Goal: Task Accomplishment & Management: Use online tool/utility

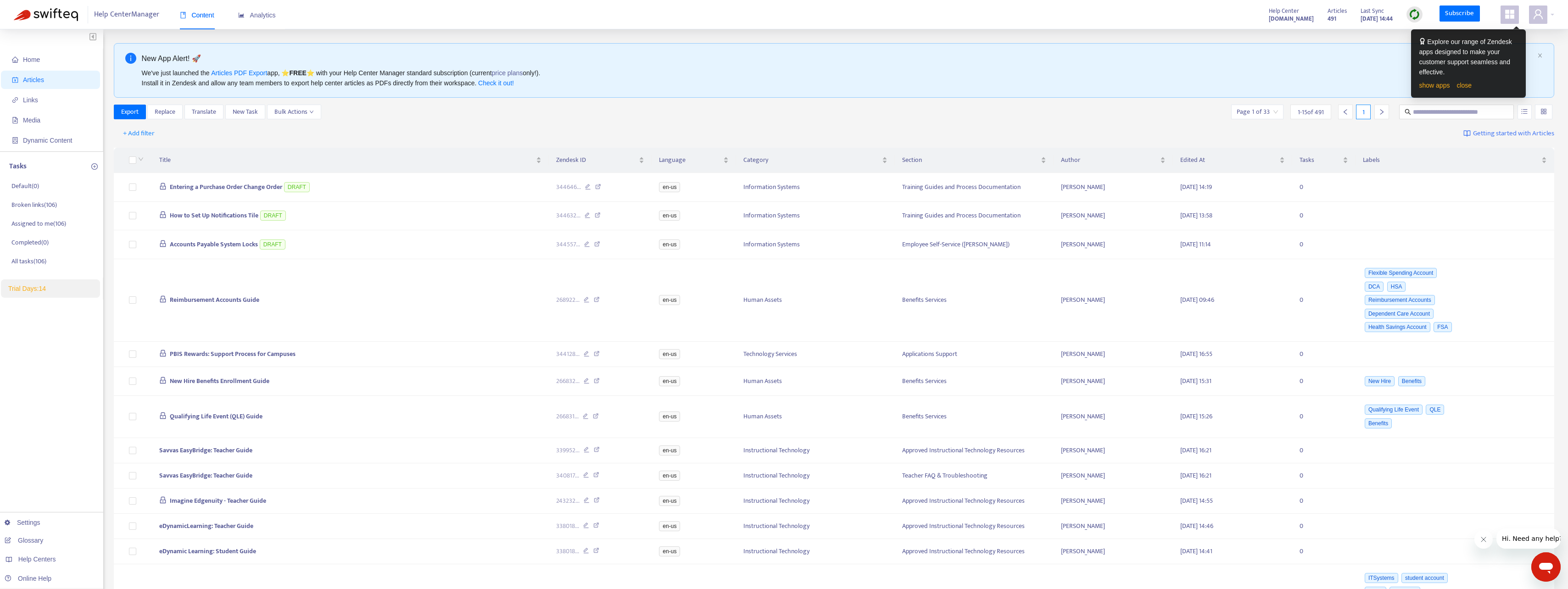
click at [545, 133] on div "+ Add filter Getting started with Articles" at bounding box center [834, 134] width 1440 height 22
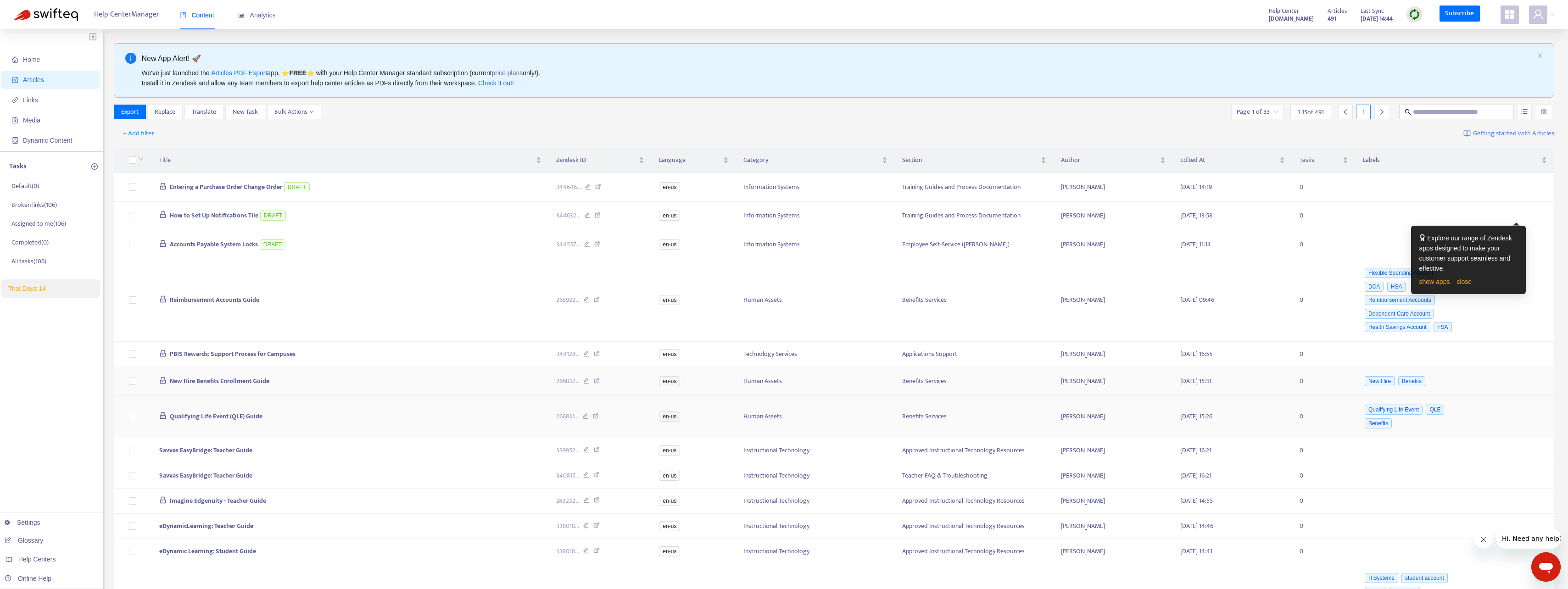
scroll to position [196, 0]
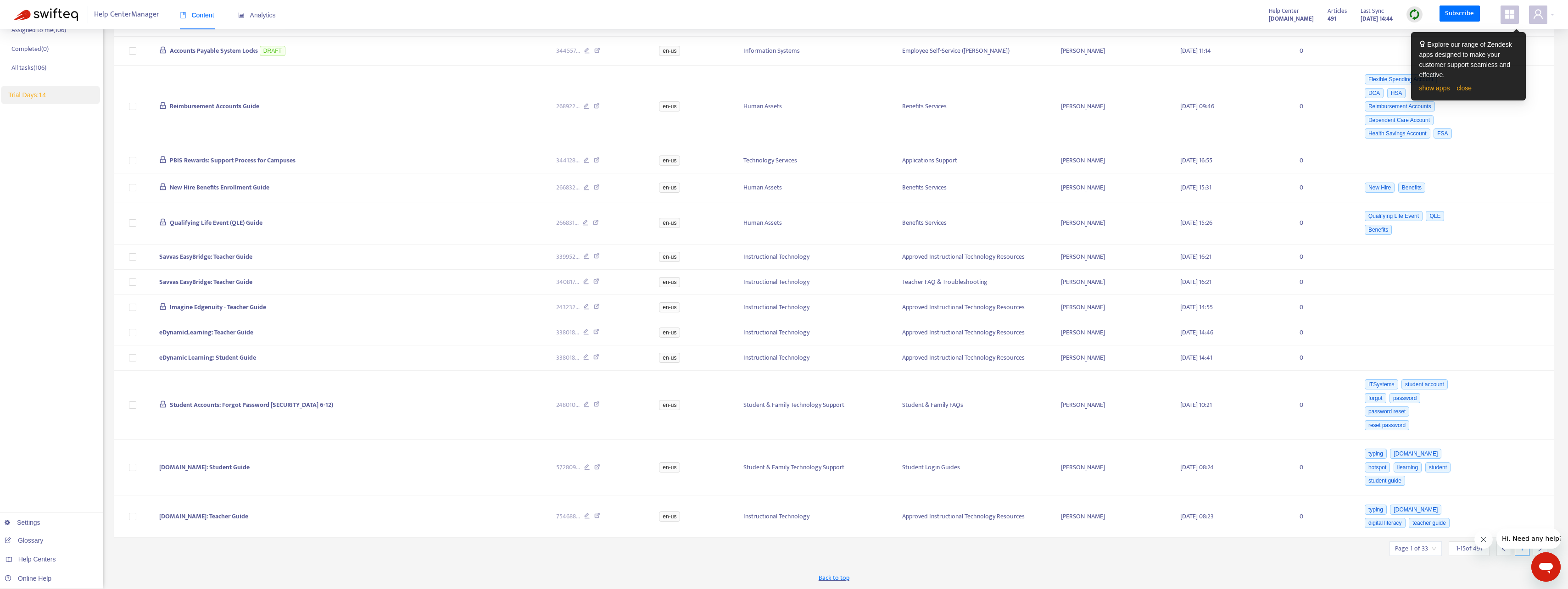
click at [1464, 577] on div "Back to top" at bounding box center [834, 577] width 1440 height 23
click at [1481, 537] on icon "Close message from company" at bounding box center [1483, 539] width 7 height 7
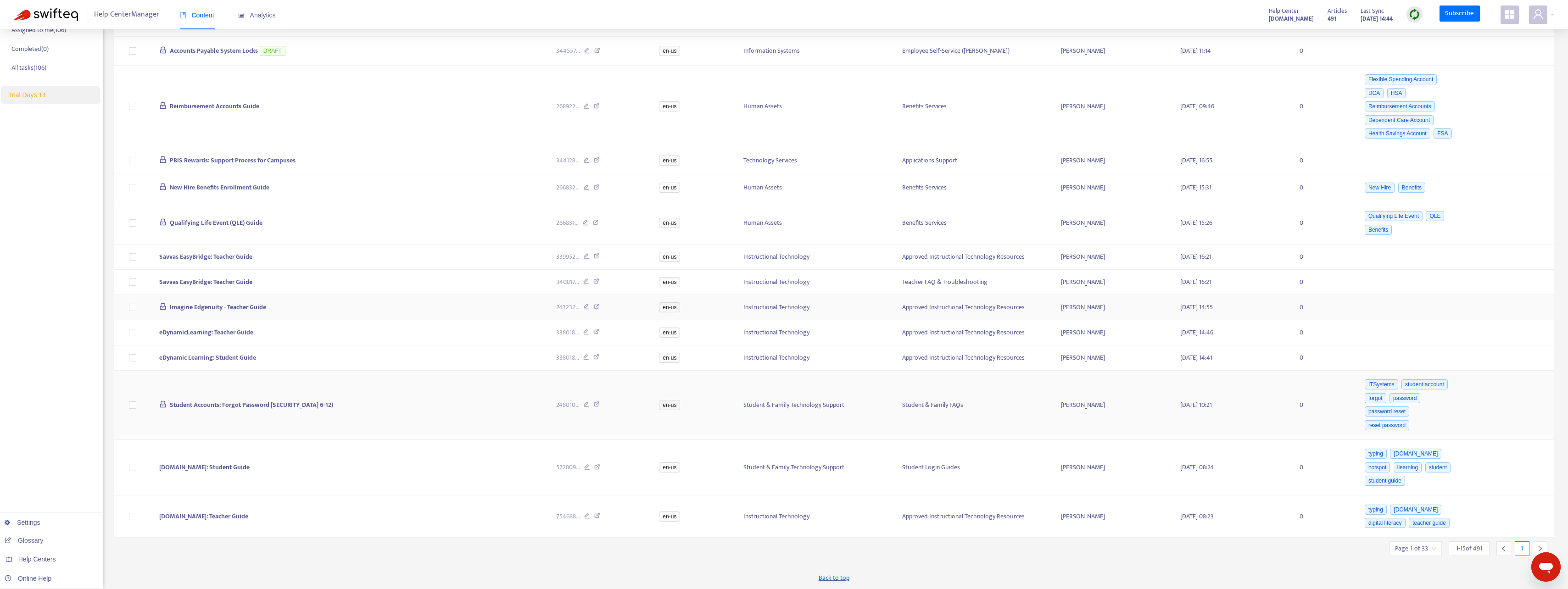
scroll to position [0, 0]
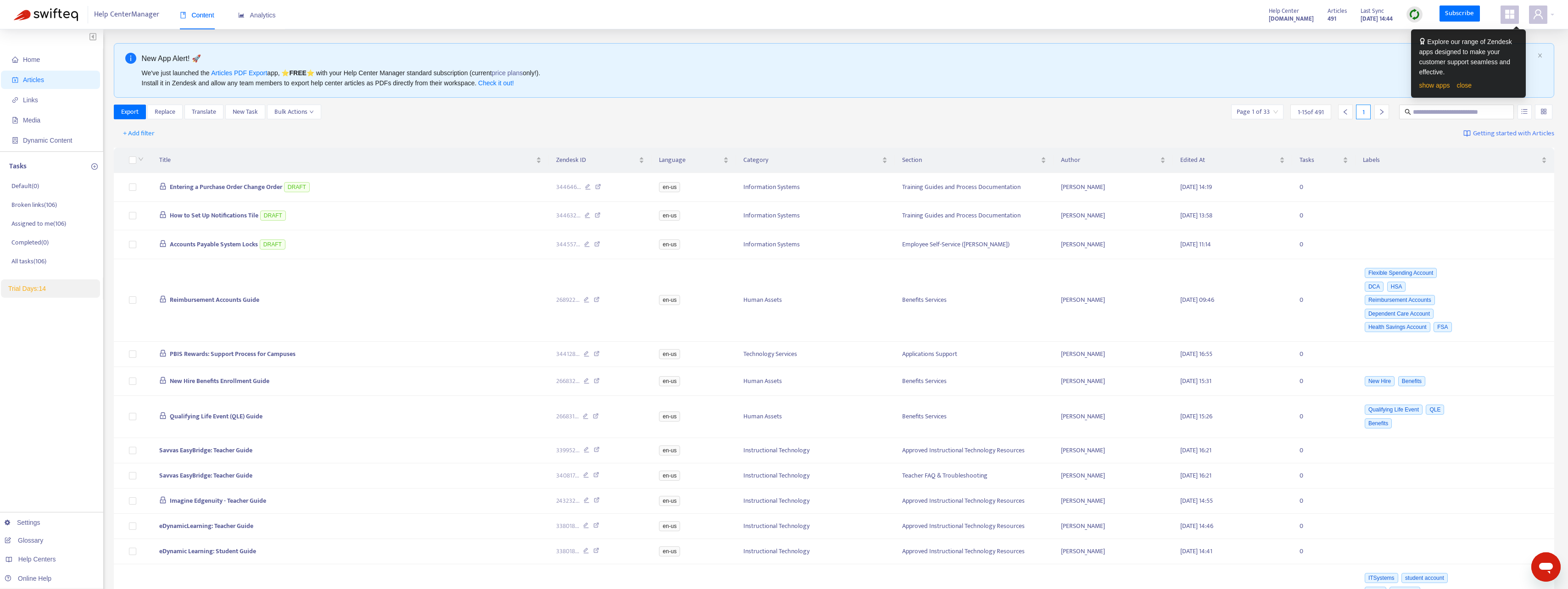
click at [53, 361] on div "Home Articles Links Media Dynamic Content Tasks Default ( 0 ) Broken links ( 10…" at bounding box center [52, 405] width 104 height 753
click at [61, 364] on div "Home Articles Links Media Dynamic Content Tasks Default ( 0 ) Broken links ( 10…" at bounding box center [52, 405] width 104 height 753
click at [132, 109] on span "Export" at bounding box center [130, 112] width 17 height 10
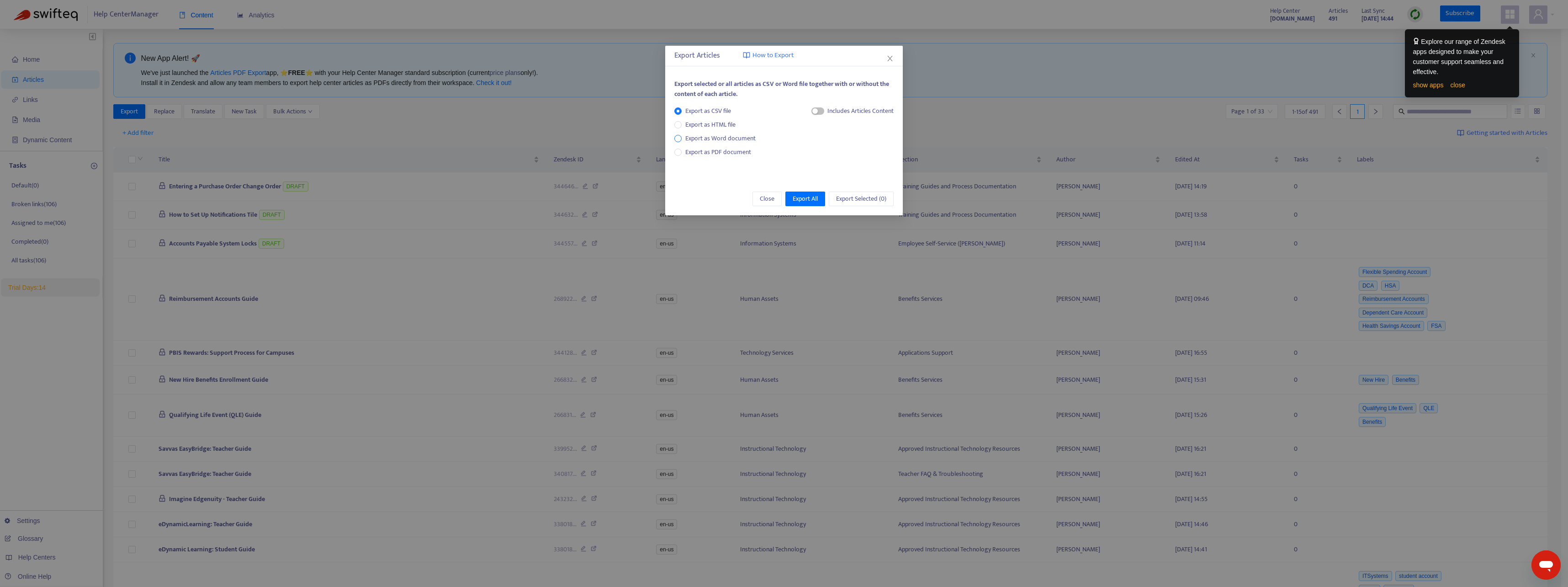
click at [683, 136] on span "Export as Word document" at bounding box center [720, 139] width 78 height 10
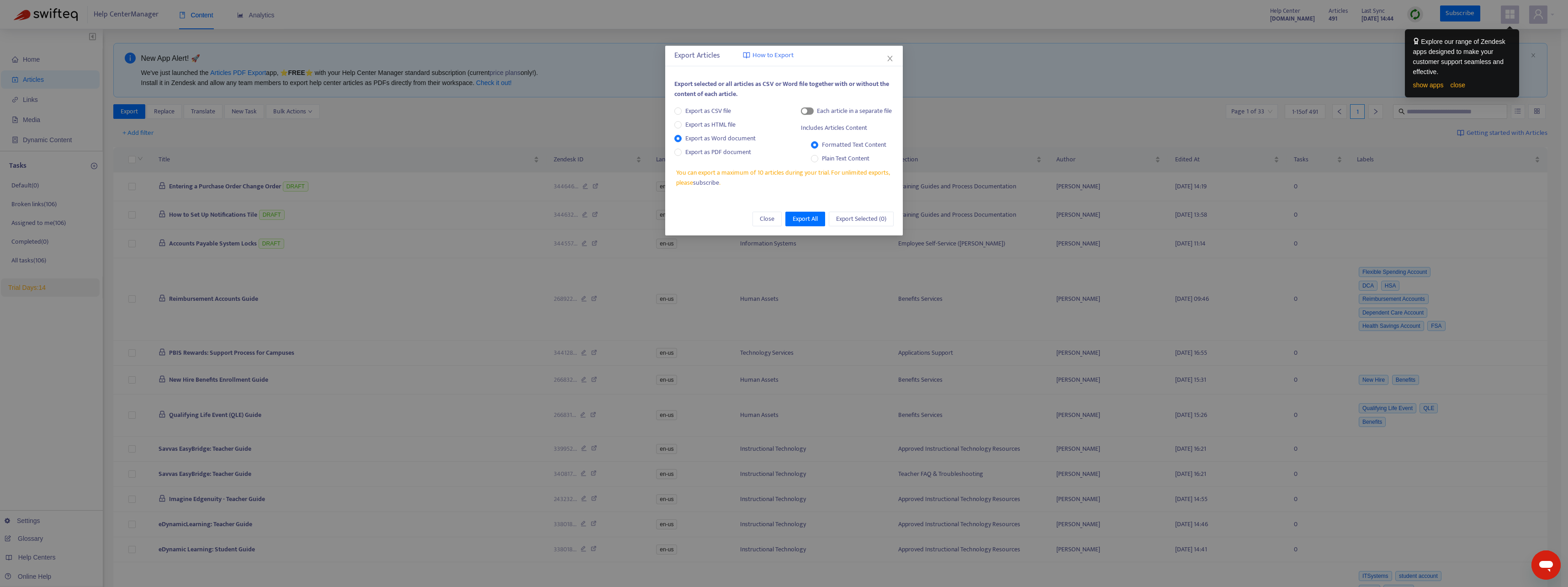
click at [804, 113] on div "button" at bounding box center [805, 111] width 6 height 6
click at [773, 168] on span "You can export a maximum of 10 articles during your trial. For unlimited export…" at bounding box center [785, 178] width 218 height 20
click at [768, 174] on span "You can export a maximum of 10 articles during your trial. For unlimited export…" at bounding box center [785, 178] width 218 height 20
click at [726, 112] on span "Export as CSV file" at bounding box center [708, 111] width 53 height 10
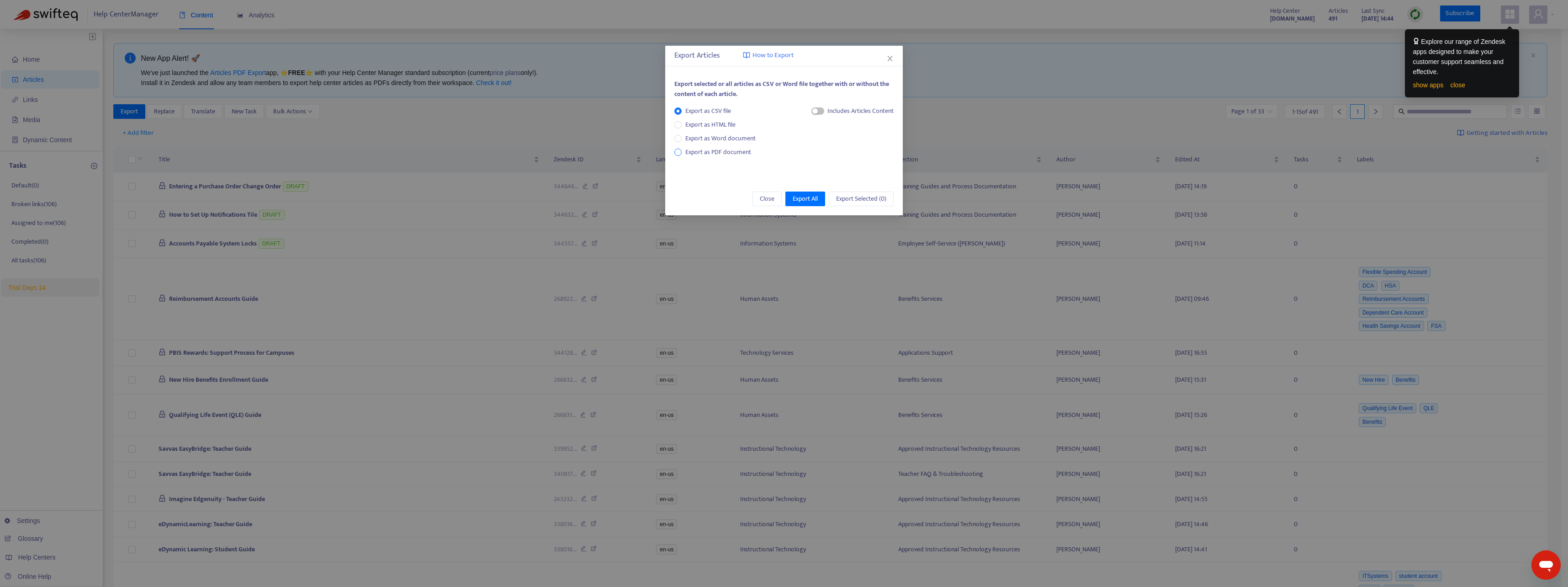
click at [723, 151] on span "Export as PDF document" at bounding box center [718, 152] width 66 height 10
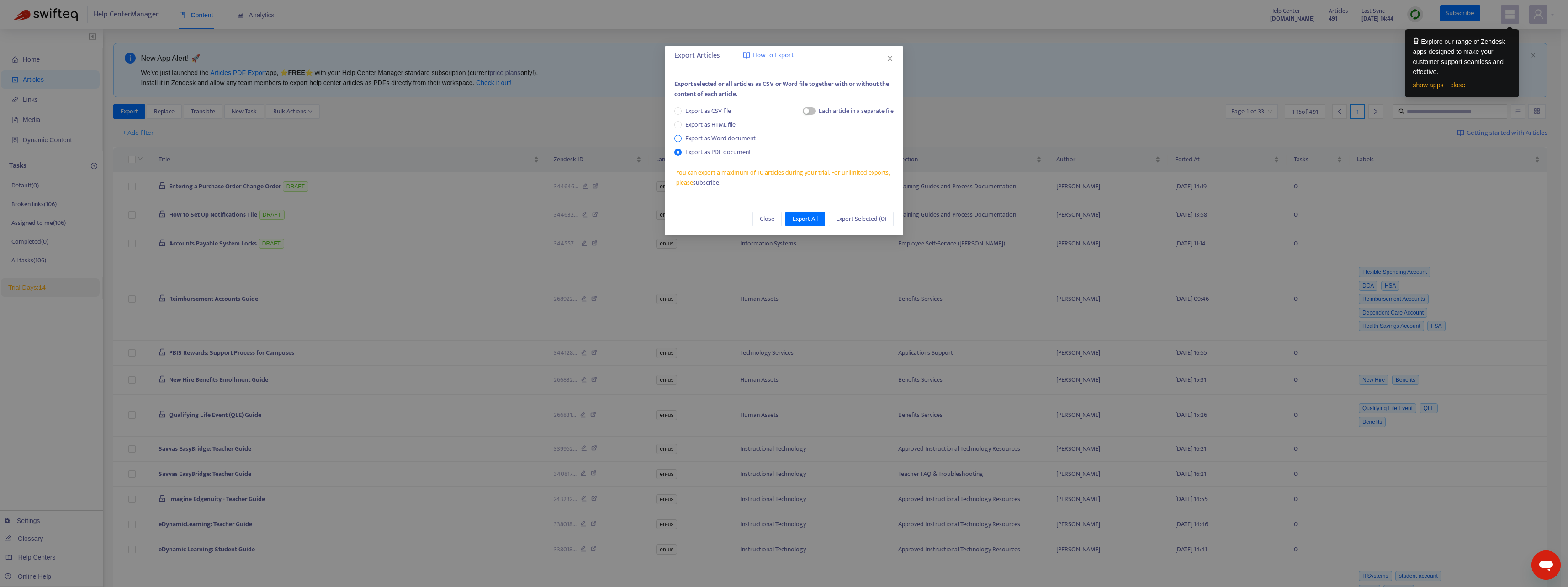
click at [723, 141] on span "Export as Word document" at bounding box center [720, 139] width 78 height 10
click at [717, 124] on span "Export as HTML file" at bounding box center [710, 125] width 57 height 10
click at [718, 135] on span "Export as Word document" at bounding box center [720, 139] width 78 height 10
click at [807, 114] on span "button" at bounding box center [807, 111] width 13 height 7
click at [810, 218] on span "Export All" at bounding box center [805, 219] width 25 height 10
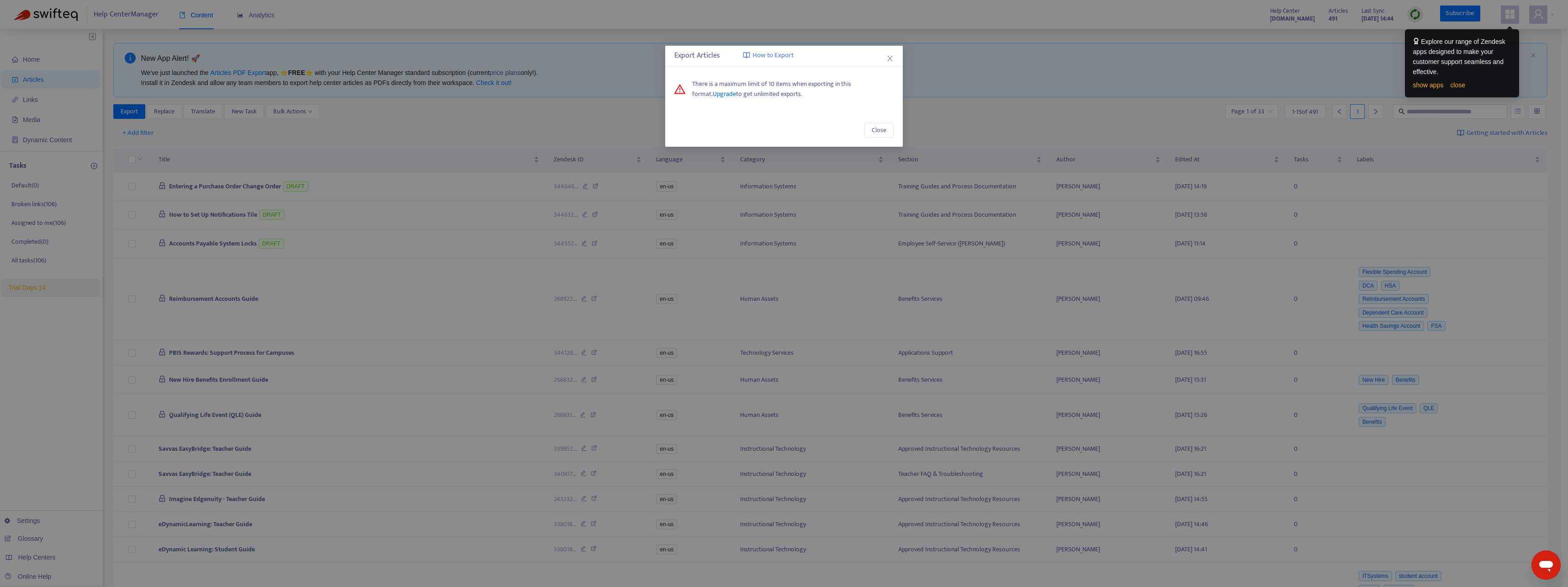
click at [760, 128] on div "Close" at bounding box center [783, 130] width 237 height 33
click at [878, 134] on span "Close" at bounding box center [879, 130] width 15 height 10
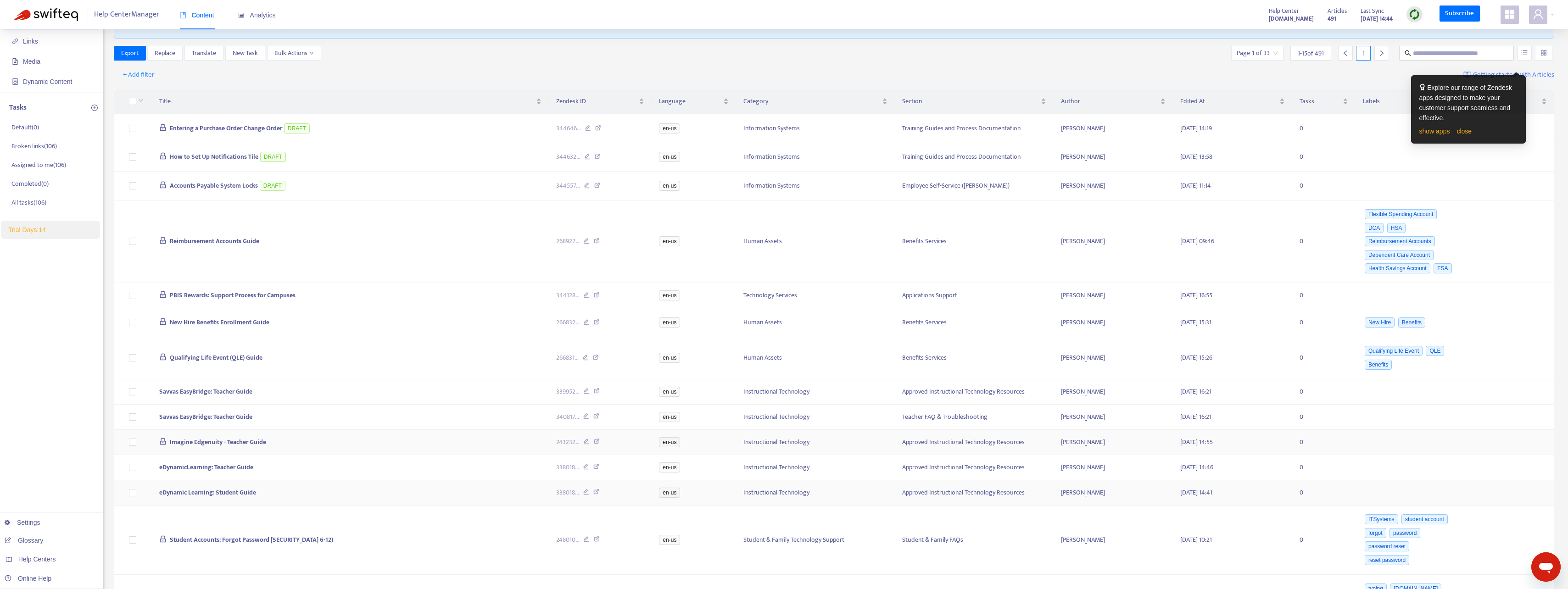
scroll to position [13, 0]
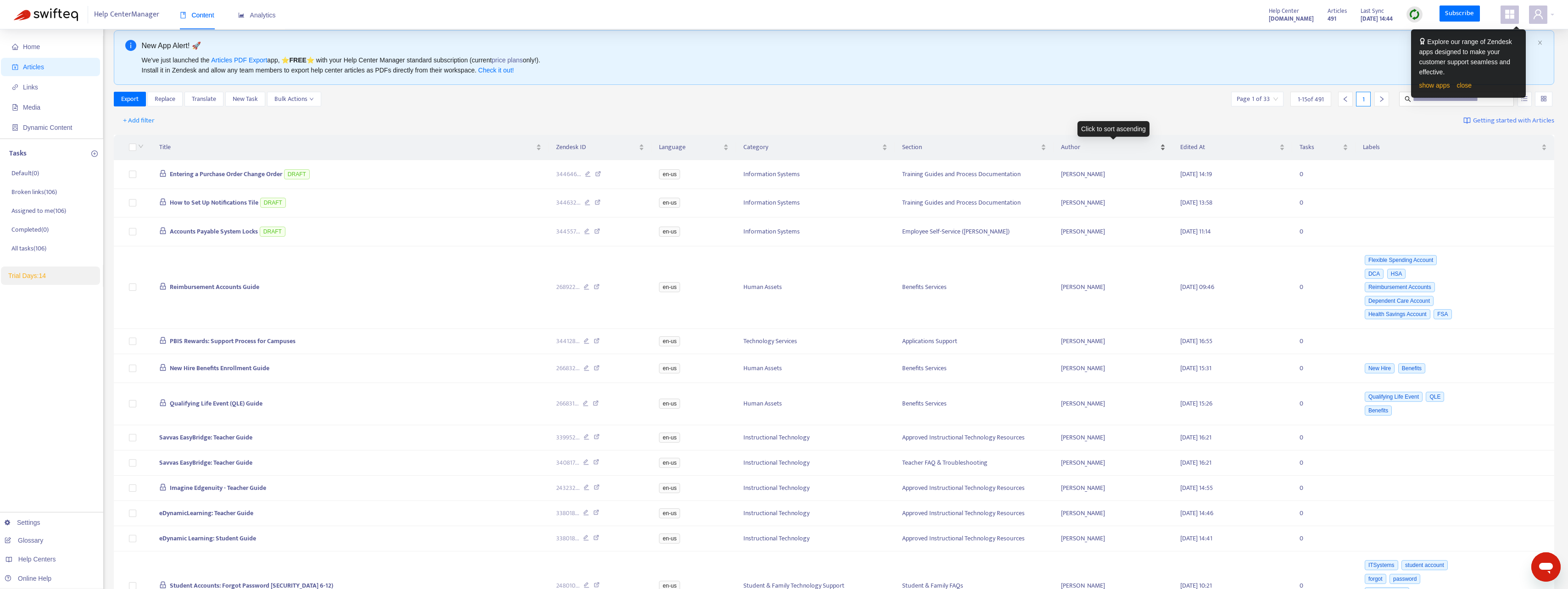
click at [1090, 146] on span "Author" at bounding box center [1109, 147] width 97 height 10
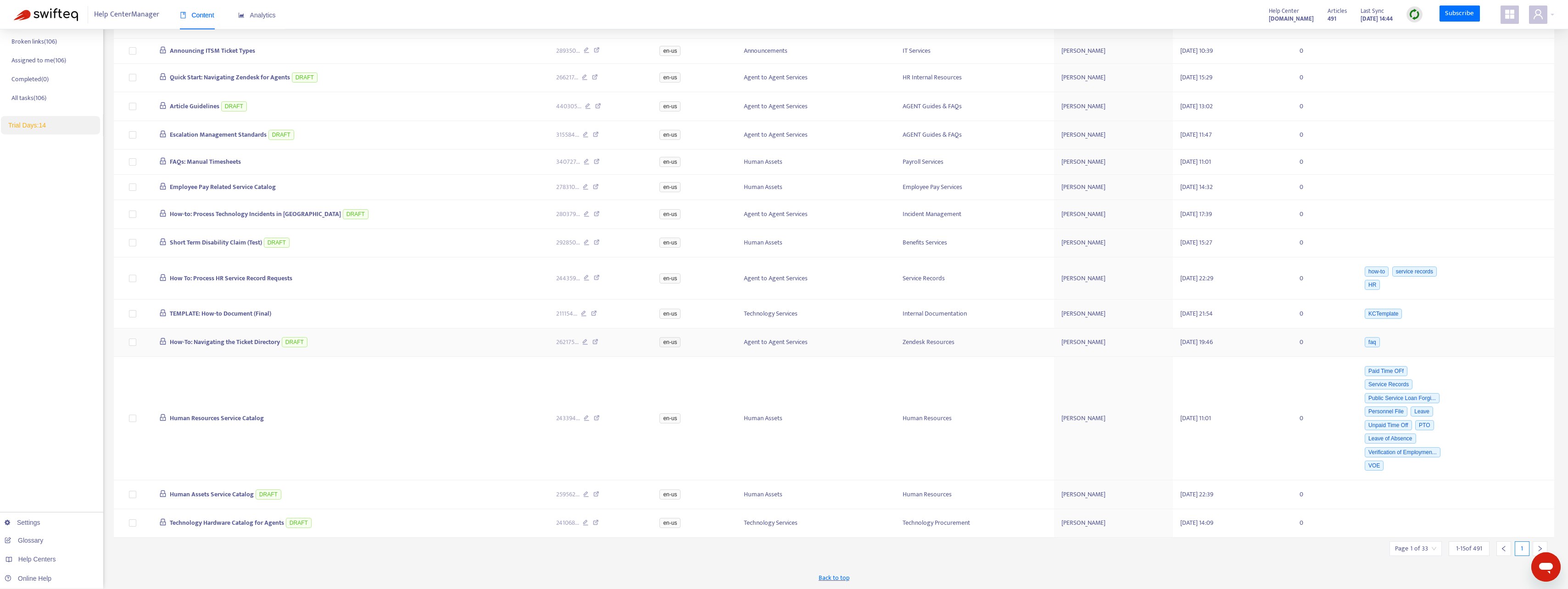
scroll to position [0, 0]
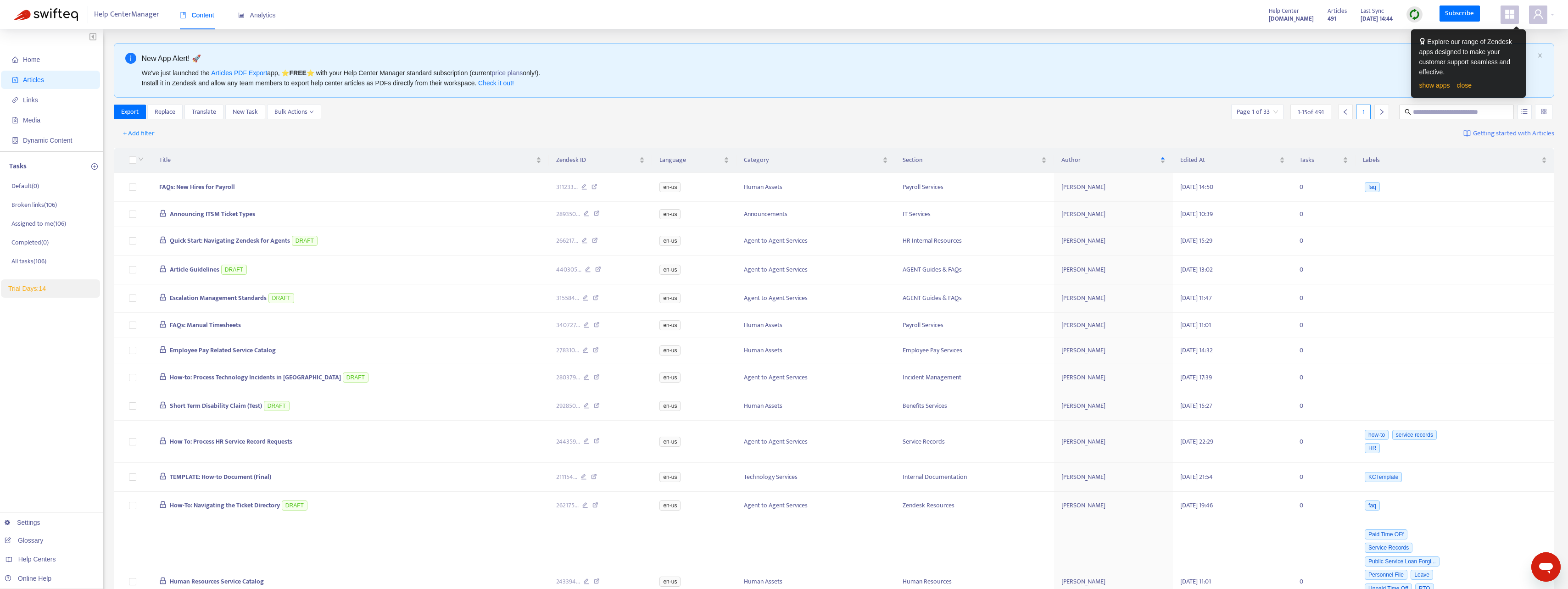
click at [27, 336] on div "Home Articles Links Media Dynamic Content Tasks Default ( 0 ) Broken links ( 10…" at bounding box center [52, 391] width 104 height 723
click at [30, 267] on li "All tasks ( 106 )" at bounding box center [55, 262] width 92 height 19
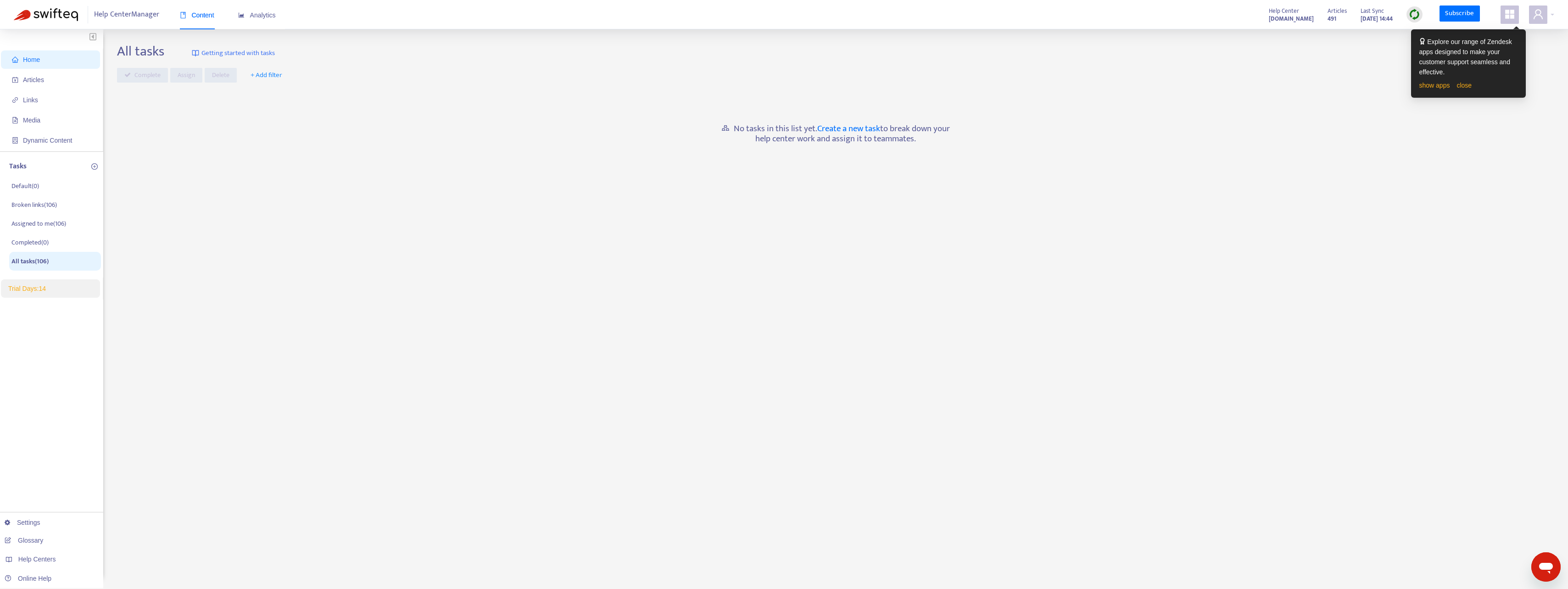
click at [735, 281] on div "All tasks Getting started with tasks Complete Assign Delete + Add filter No tas…" at bounding box center [835, 311] width 1437 height 537
click at [851, 128] on link "Create a new task" at bounding box center [849, 129] width 63 height 15
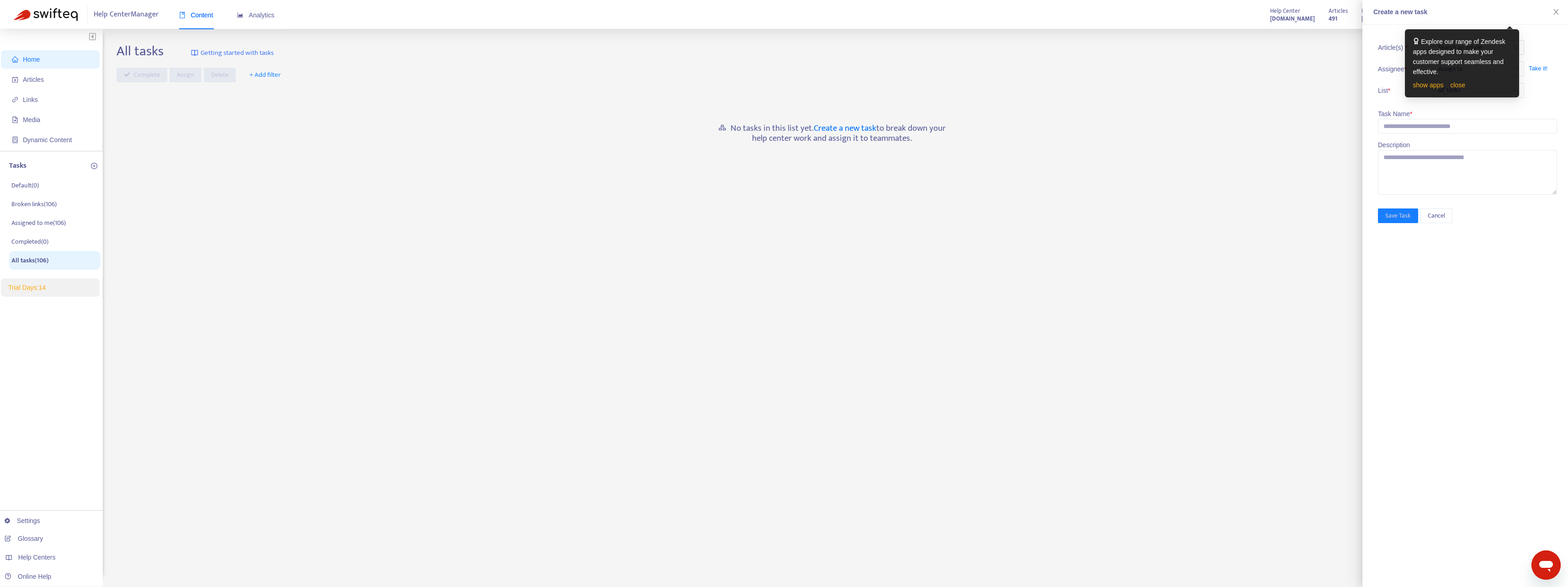
drag, startPoint x: 1532, startPoint y: 319, endPoint x: 1516, endPoint y: 152, distance: 167.8
click at [1533, 312] on div "Article(s) * Search an article Assignee * Assign to Take it! List * all_tasks T…" at bounding box center [1465, 306] width 205 height 562
click at [1457, 84] on link "close" at bounding box center [1458, 85] width 15 height 7
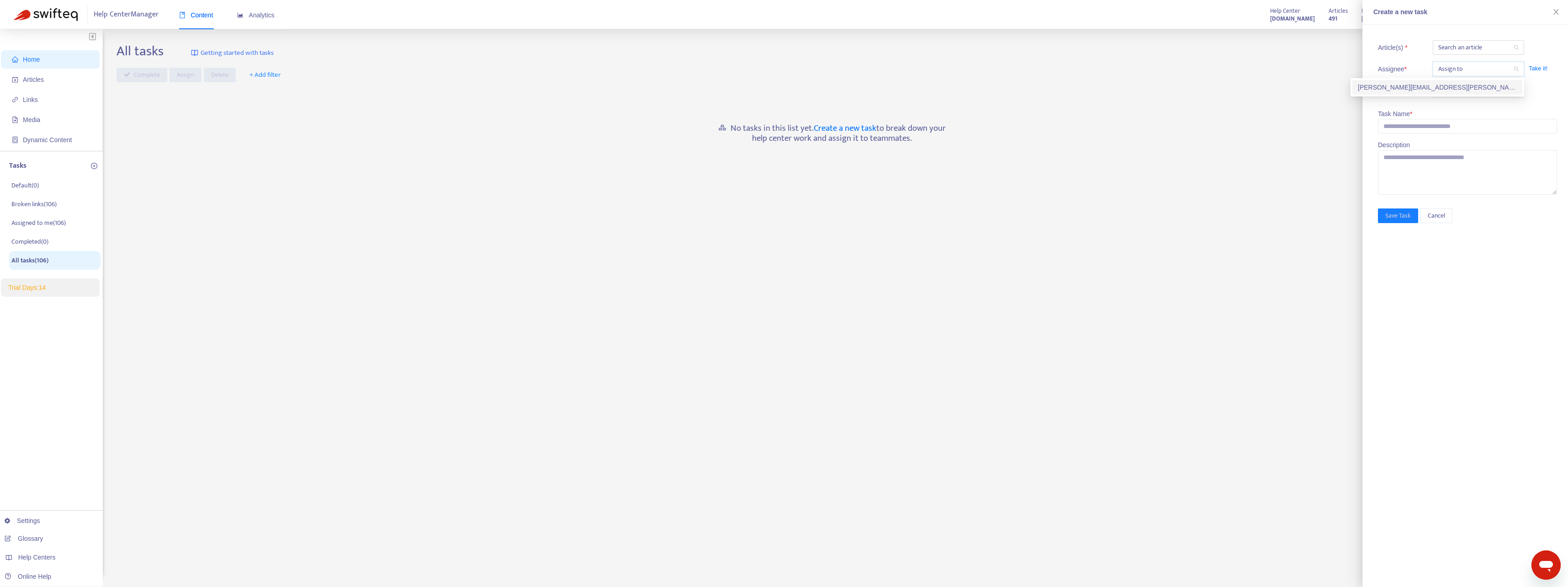
click at [1479, 68] on input "search" at bounding box center [1478, 69] width 81 height 14
click at [1500, 135] on div "Article(s) * Search an article Assignee * Assign to Take it! List * all_tasks T…" at bounding box center [1467, 115] width 179 height 159
click at [1491, 86] on span "all_tasks" at bounding box center [1478, 90] width 81 height 14
click at [1505, 356] on div "Article(s) * Search an article Assignee * Assign to Take it! List * all_tasks T…" at bounding box center [1465, 306] width 205 height 562
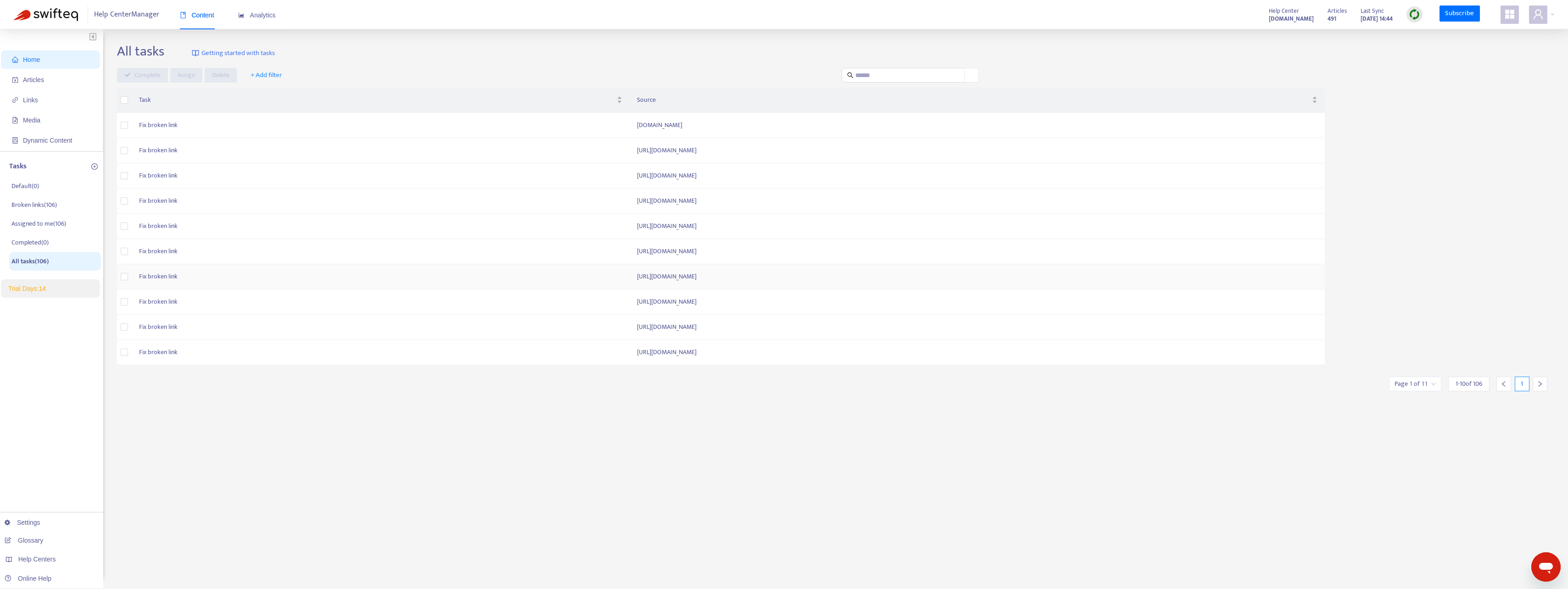
scroll to position [29, 0]
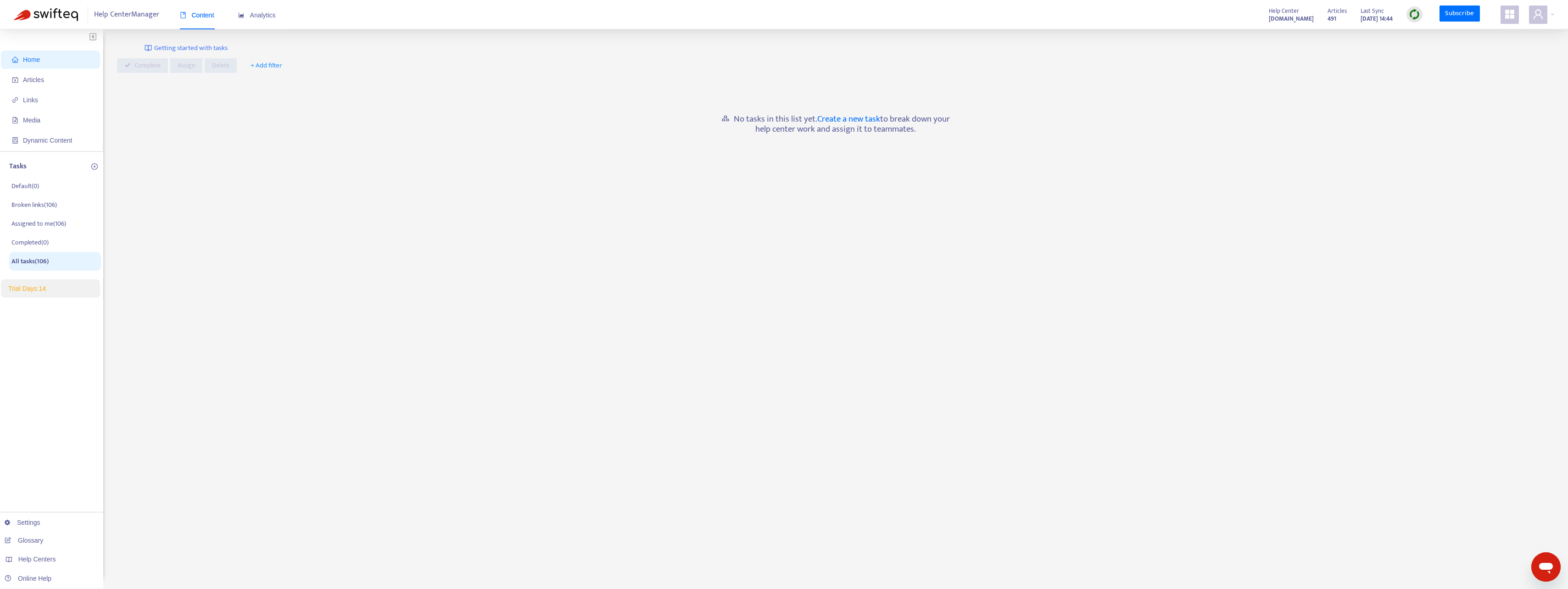
click at [50, 407] on div "Home Articles Links Media Dynamic Content Tasks Default ( 0 ) Broken links ( 10…" at bounding box center [52, 304] width 104 height 550
click at [31, 102] on span "Links" at bounding box center [30, 100] width 15 height 7
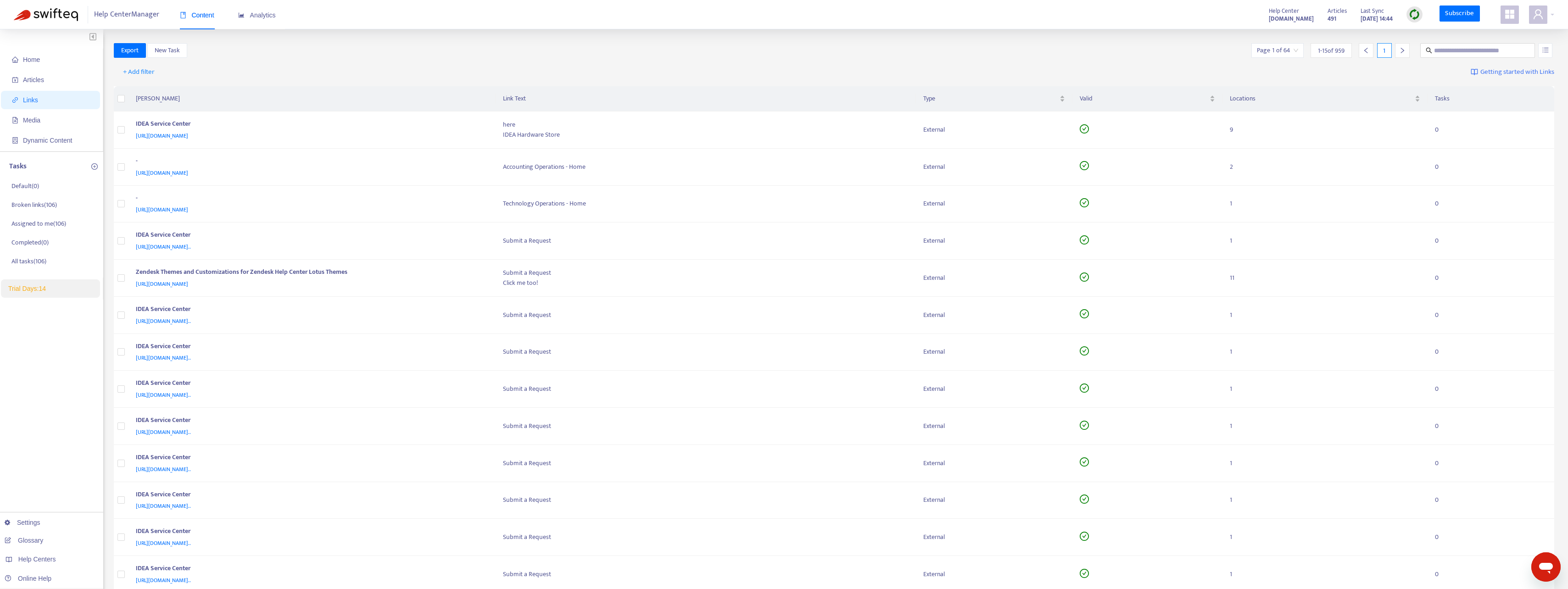
click at [47, 90] on ul "Home Articles Links Media Dynamic Content" at bounding box center [52, 100] width 104 height 103
click at [44, 81] on span "Articles" at bounding box center [52, 79] width 81 height 18
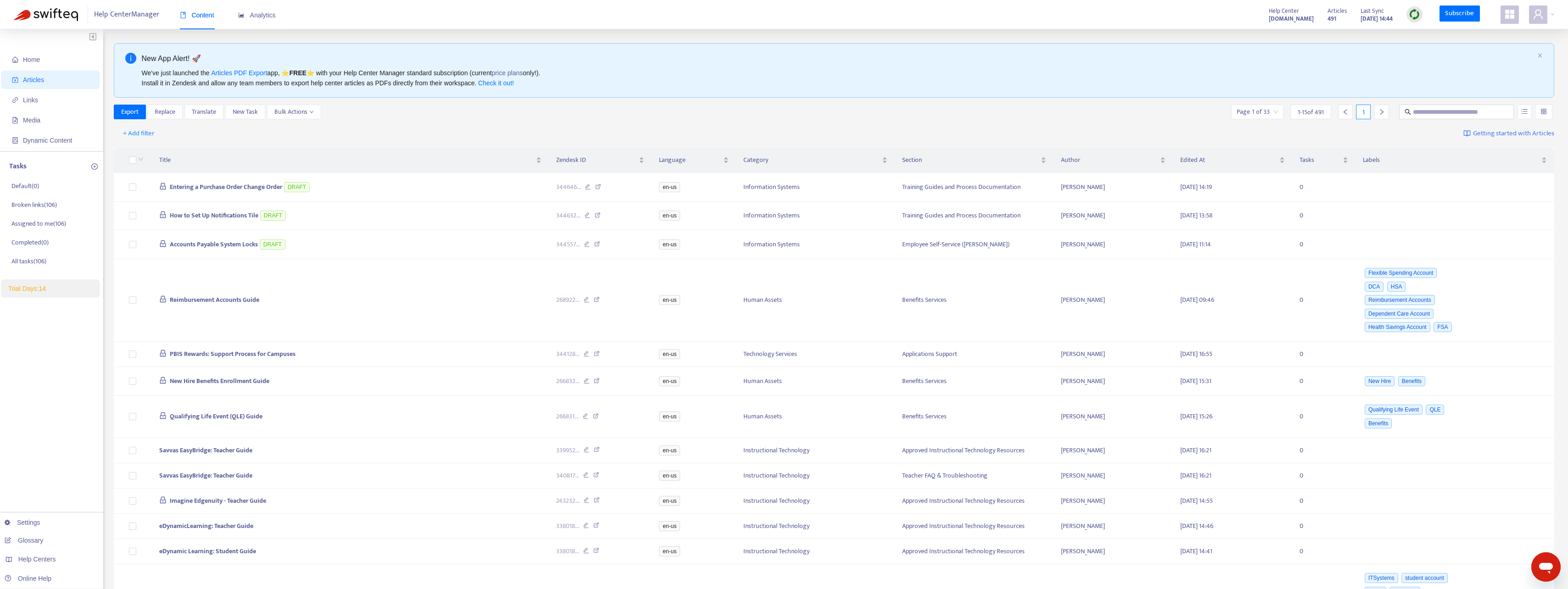
drag, startPoint x: 350, startPoint y: 139, endPoint x: 350, endPoint y: 106, distance: 33.0
click at [350, 139] on div "+ Add filter Getting started with Articles" at bounding box center [834, 134] width 1440 height 22
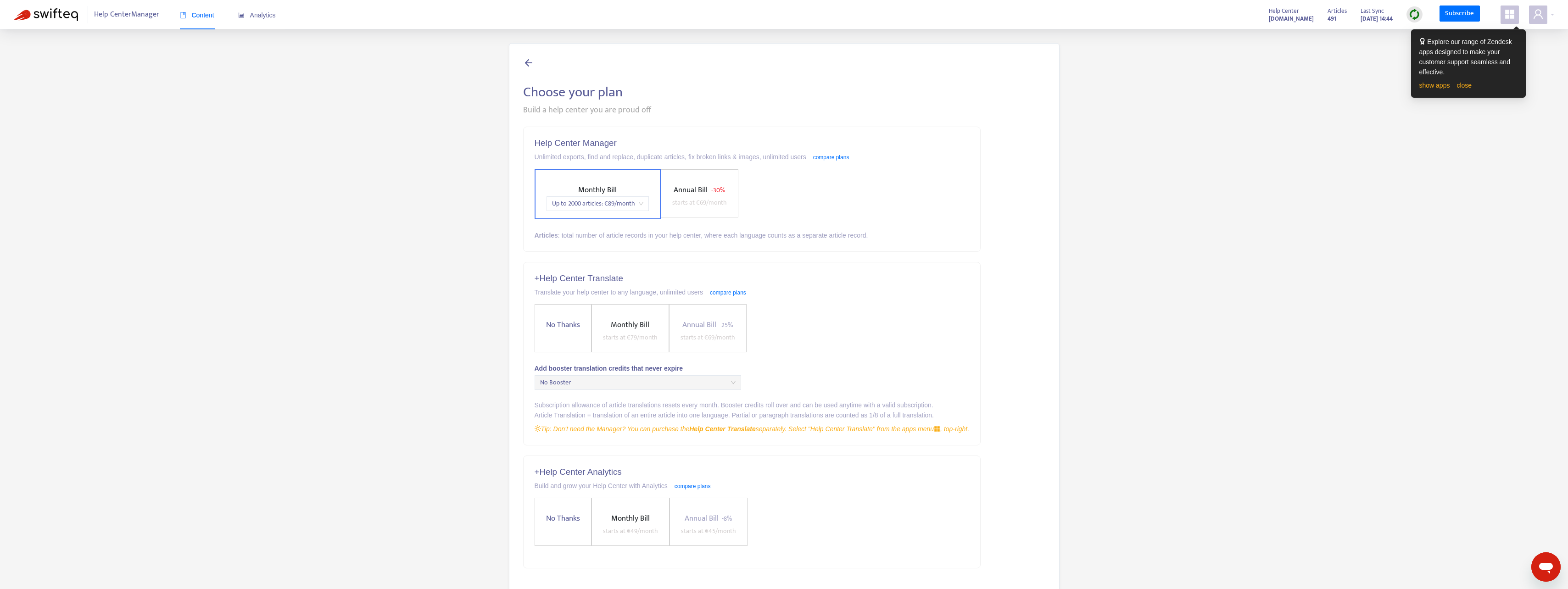
click at [721, 205] on span "starts at € 69 /month" at bounding box center [699, 203] width 55 height 10
click at [815, 199] on div "Monthly Bill starts at € 89 /month Annual Bill - 30% Up to 2000 articles : € 69…" at bounding box center [752, 194] width 435 height 50
click at [593, 199] on span "starts at € 89 /month" at bounding box center [573, 203] width 55 height 10
click at [458, 201] on div "Choose your plan Build a help center you are proud off Help Center Manager Unli…" at bounding box center [784, 349] width 1540 height 612
click at [311, 241] on div "Choose your plan Build a help center you are proud off Help Center Manager Unli…" at bounding box center [784, 349] width 1540 height 612
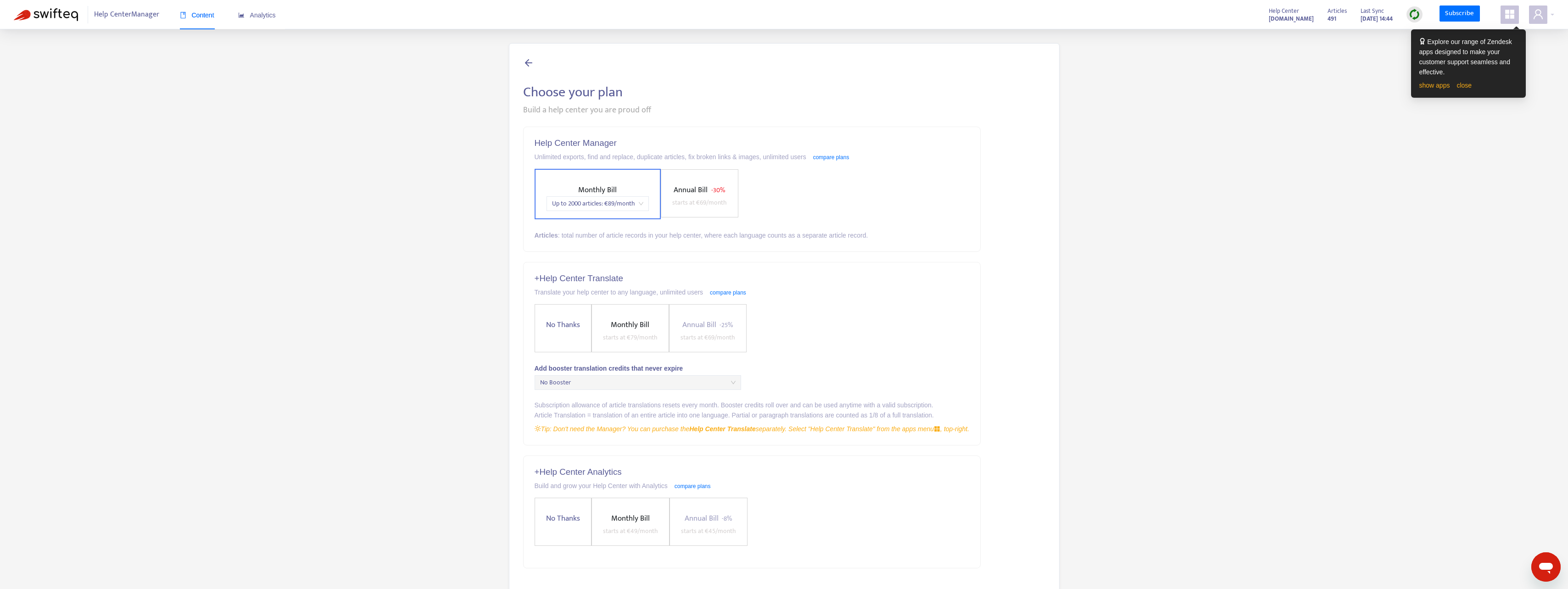
click at [273, 234] on div "Choose your plan Build a help center you are proud off Help Center Manager Unli…" at bounding box center [784, 349] width 1540 height 612
click at [268, 9] on div "Analytics" at bounding box center [257, 15] width 38 height 28
